Goal: Find specific page/section: Find specific page/section

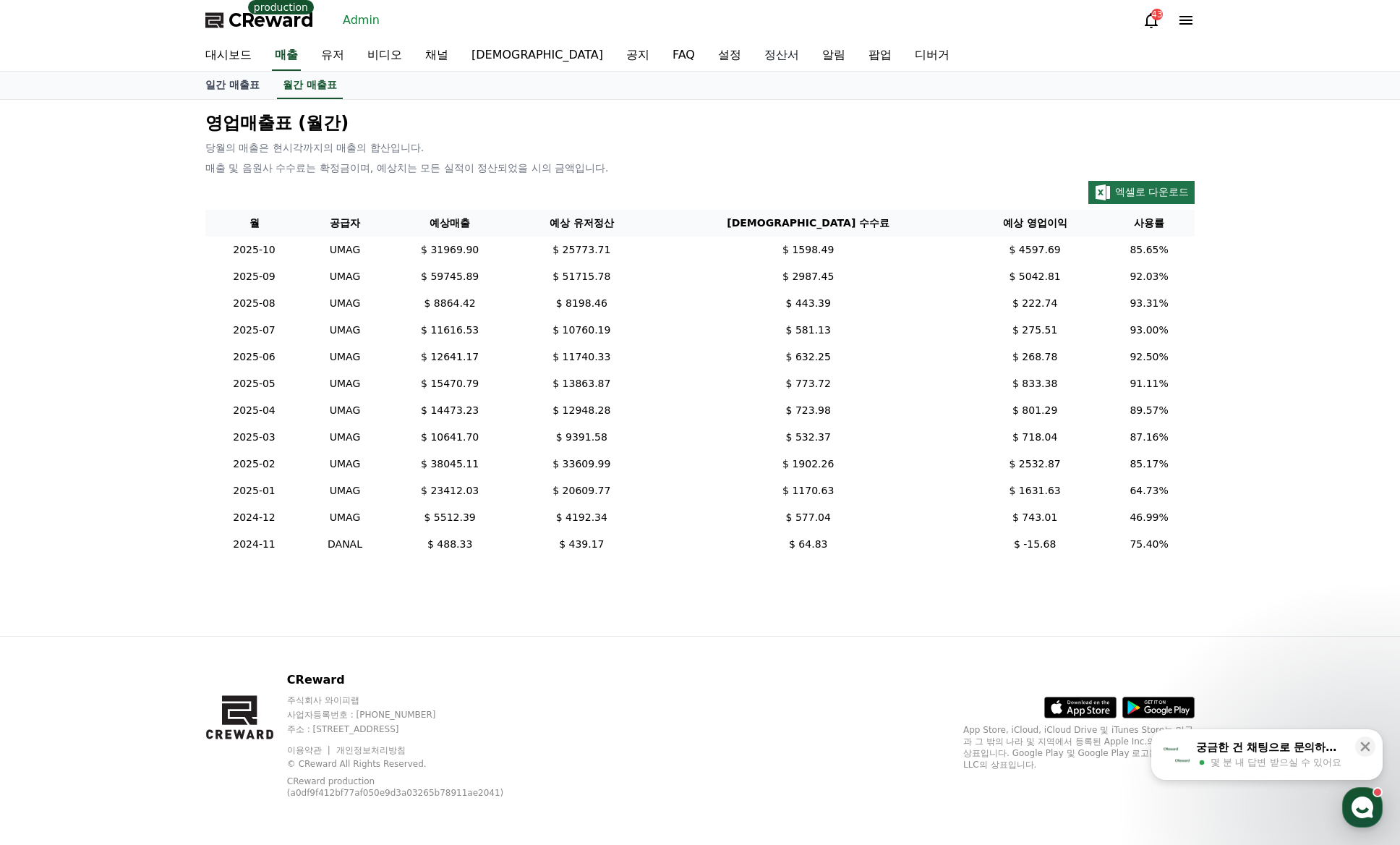
click at [753, 54] on link "정산서" at bounding box center [781, 56] width 58 height 30
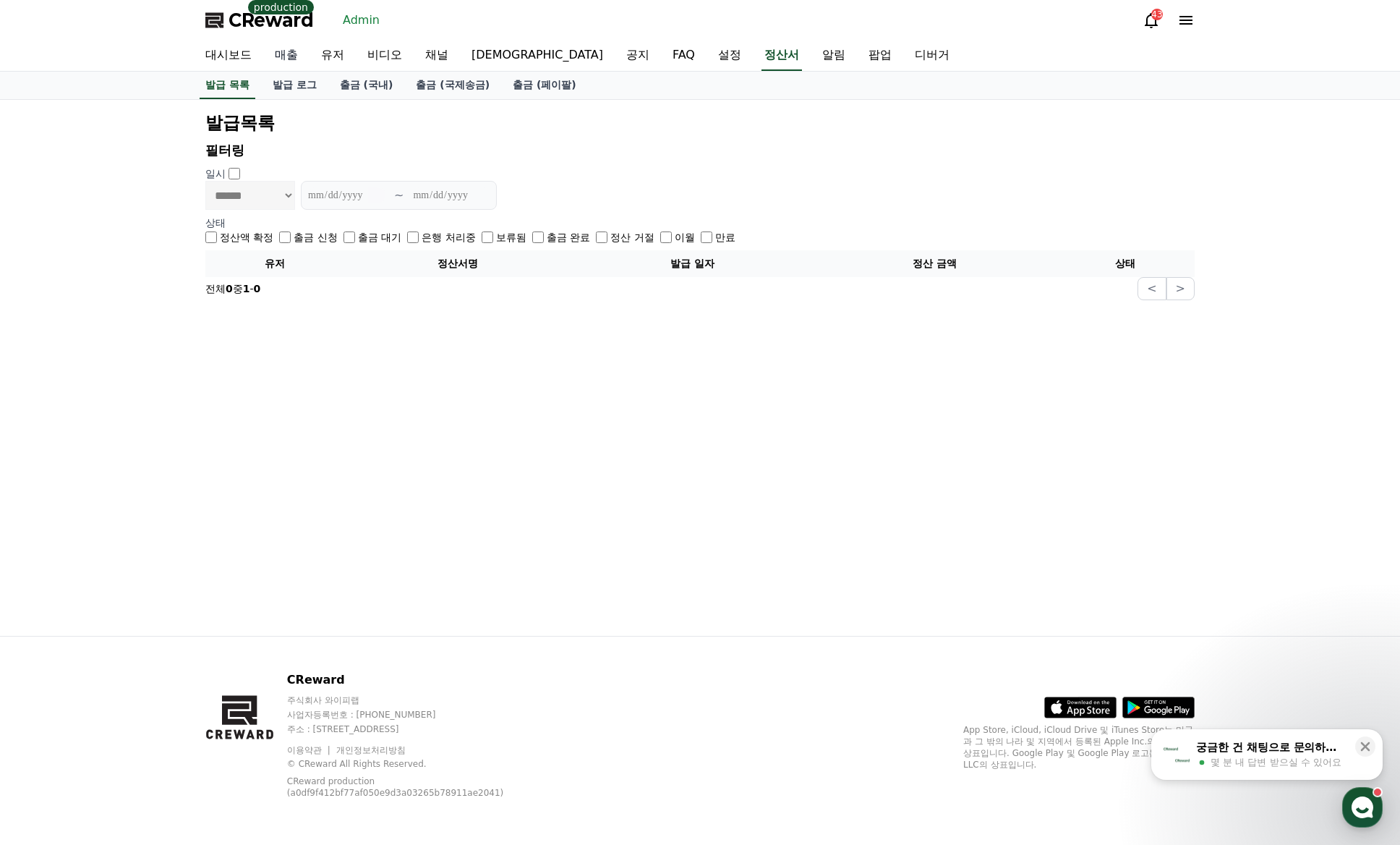
click at [275, 52] on link "매출" at bounding box center [286, 56] width 46 height 30
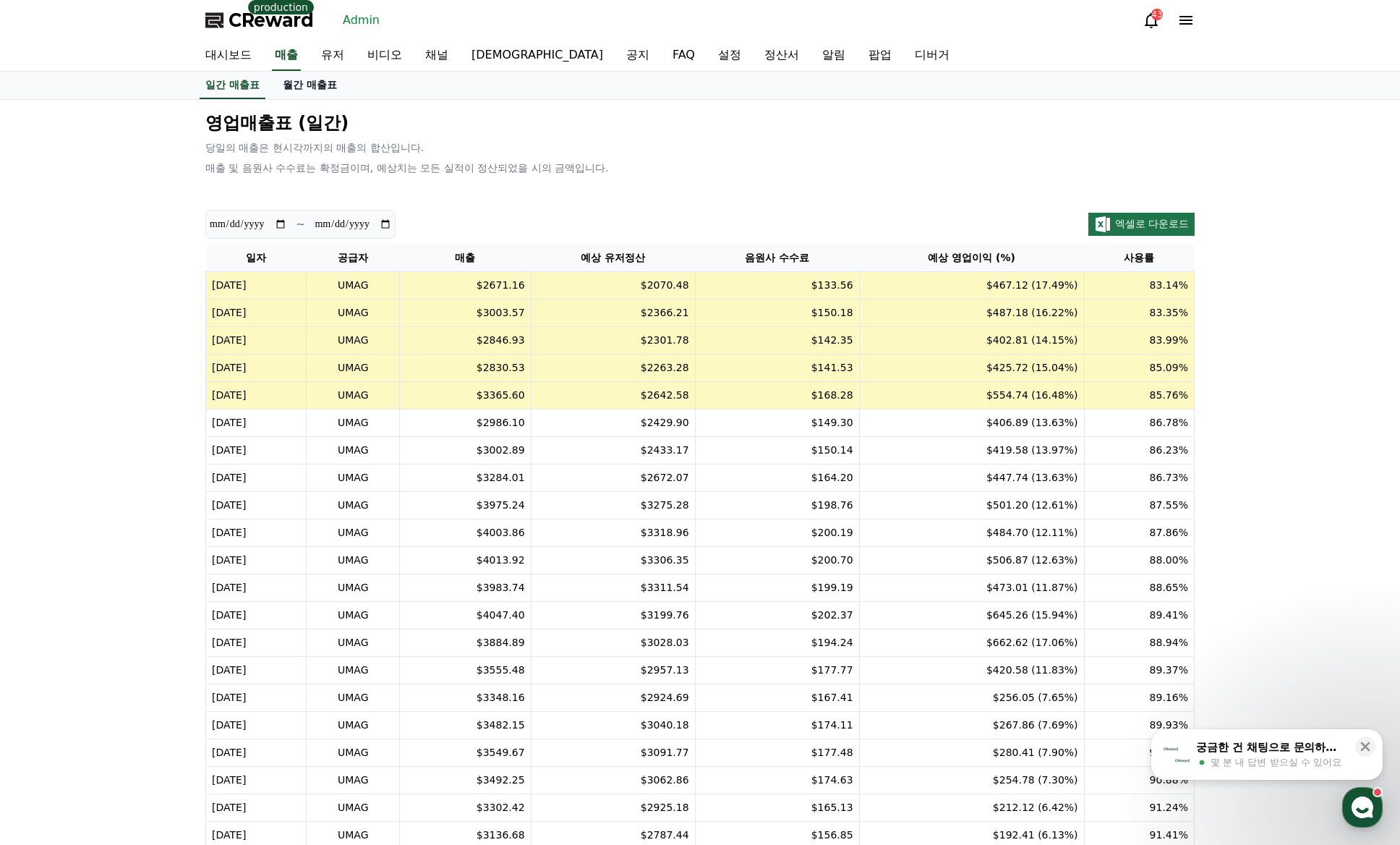
click at [314, 84] on link "월간 매출표" at bounding box center [310, 85] width 78 height 28
